Goal: Navigation & Orientation: Find specific page/section

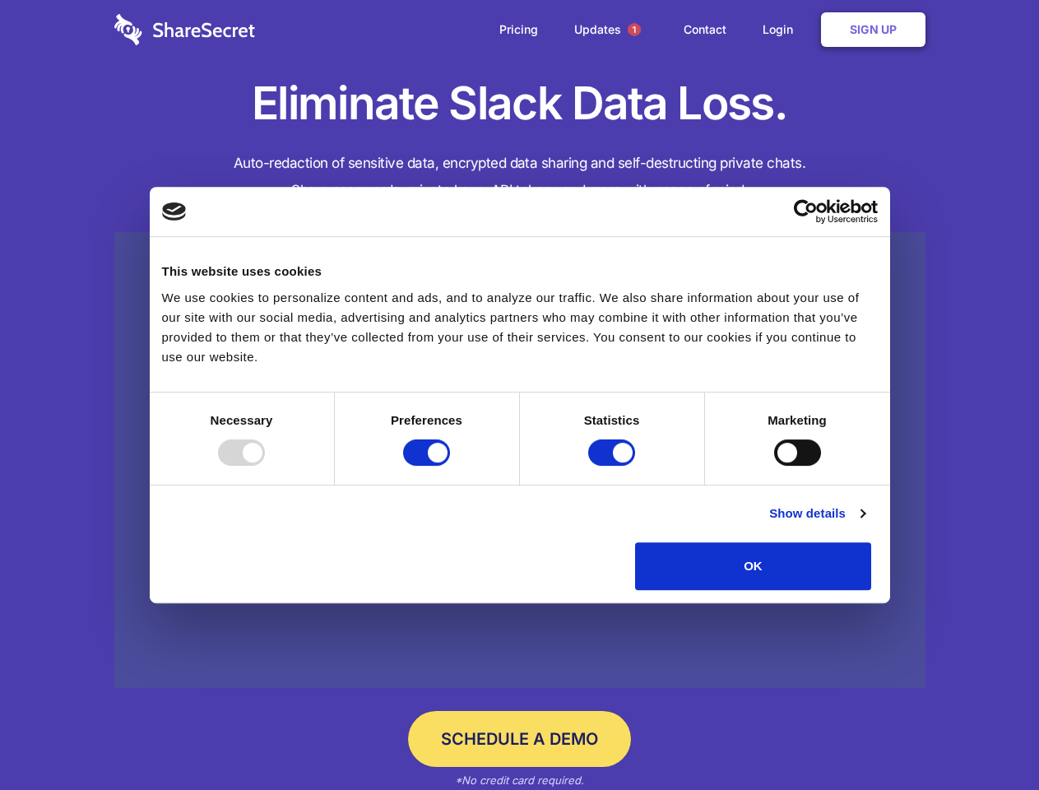
click at [265, 465] on div at bounding box center [241, 452] width 47 height 26
click at [450, 465] on input "Preferences" at bounding box center [426, 452] width 47 height 26
checkbox input "false"
click at [614, 465] on input "Statistics" at bounding box center [611, 452] width 47 height 26
checkbox input "false"
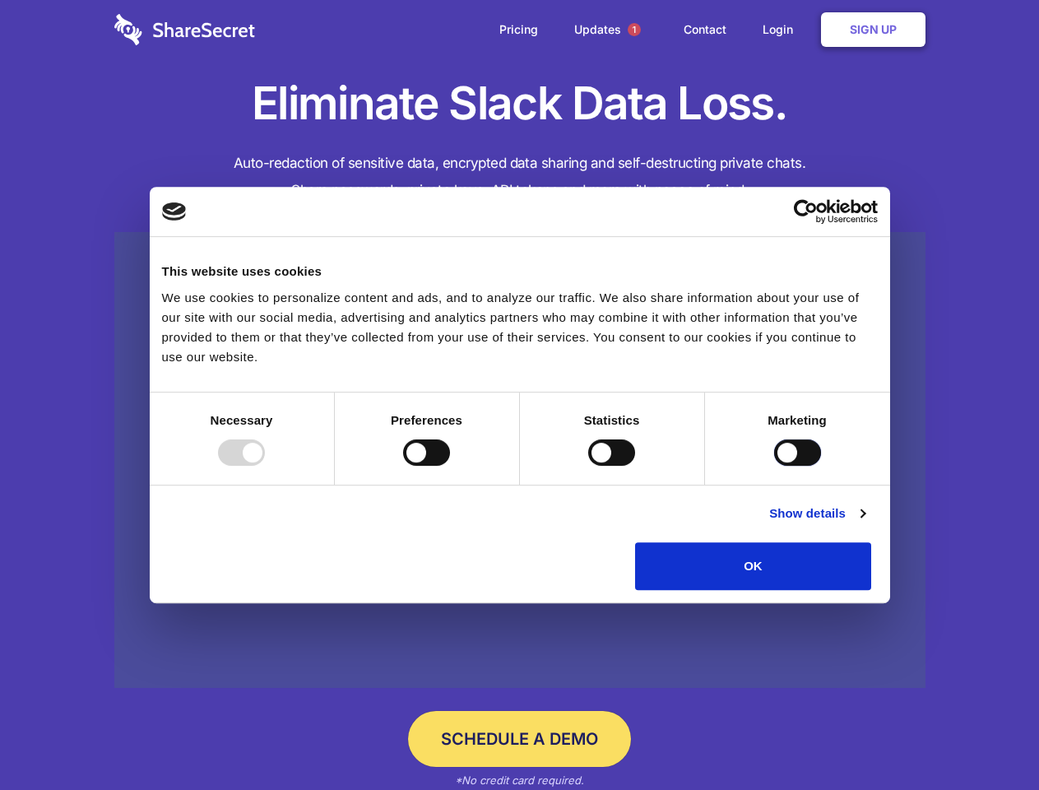
click at [774, 465] on input "Marketing" at bounding box center [797, 452] width 47 height 26
checkbox input "true"
click at [864, 523] on link "Show details" at bounding box center [816, 513] width 95 height 20
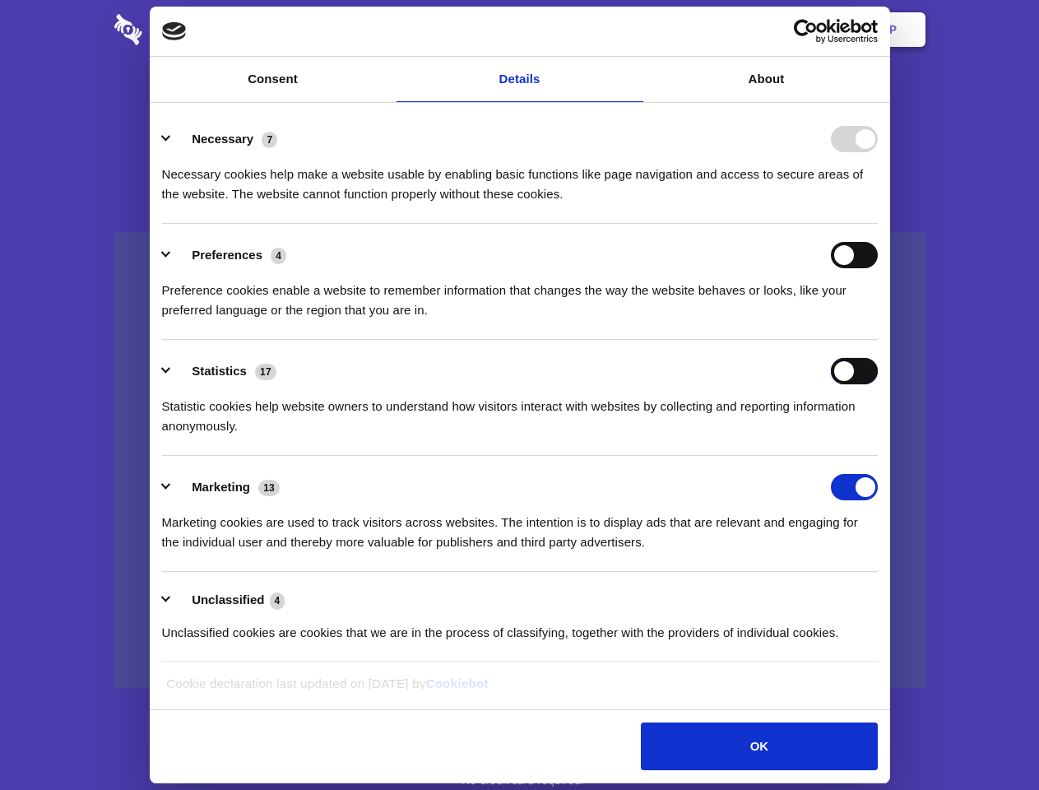
click at [878, 436] on div "Statistics 17 Statistic cookies help website owners to understand how visitors …" at bounding box center [520, 397] width 716 height 78
click at [633, 30] on span "1" at bounding box center [634, 29] width 13 height 13
